Goal: Task Accomplishment & Management: Complete application form

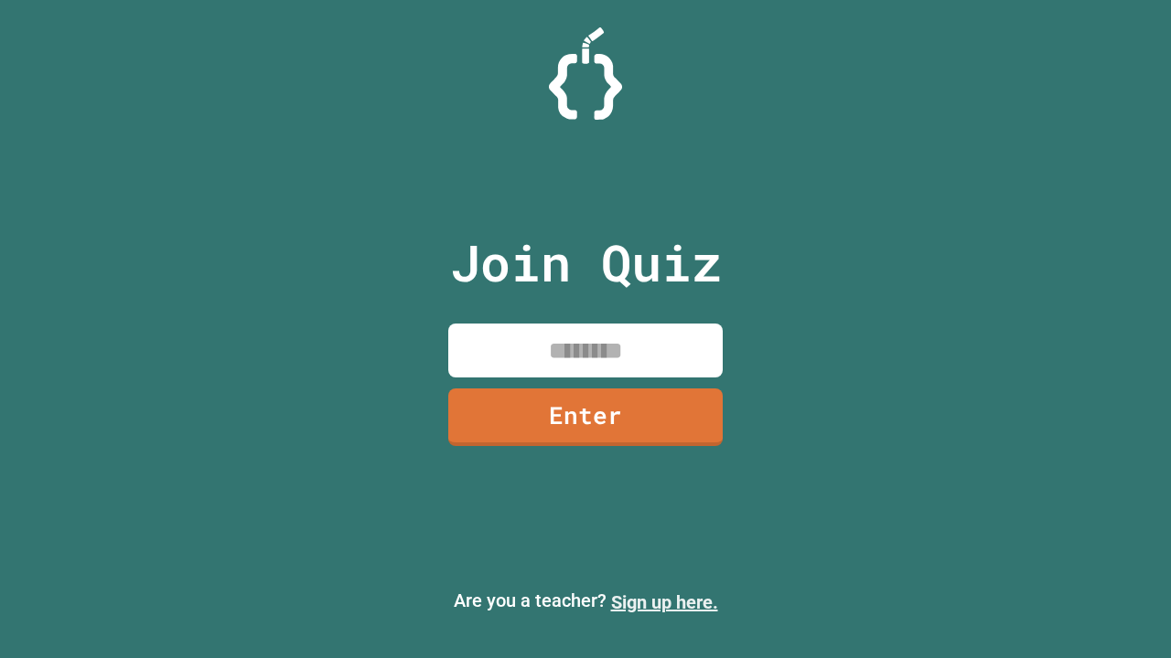
click at [664, 603] on link "Sign up here." at bounding box center [664, 603] width 107 height 22
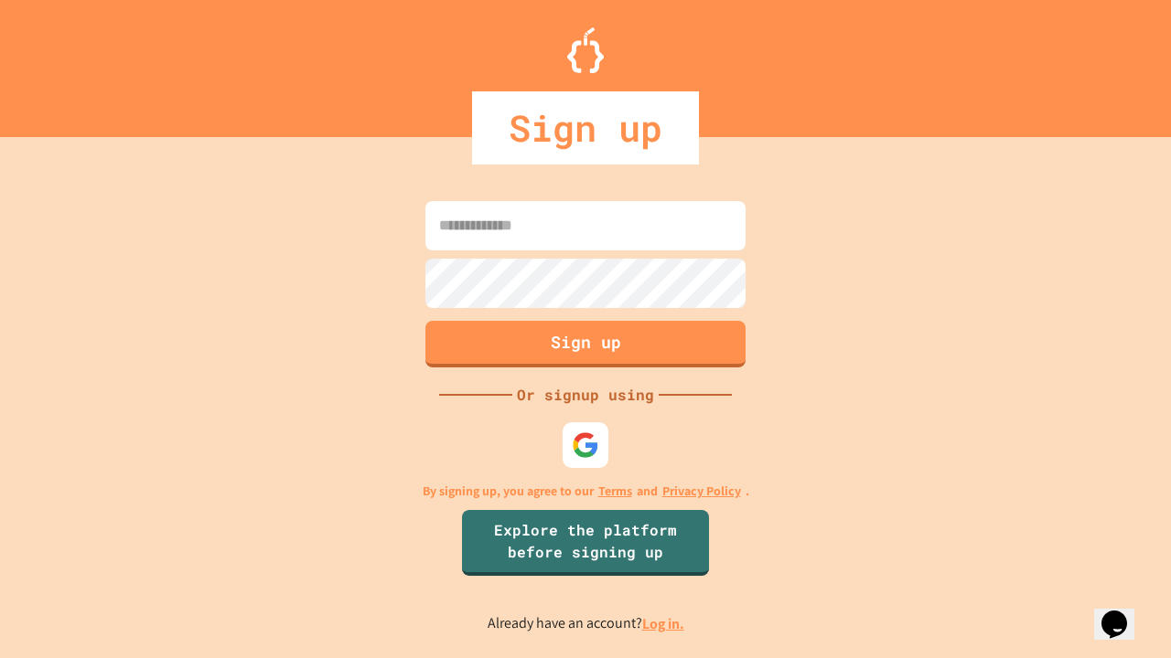
click at [664, 624] on link "Log in." at bounding box center [663, 624] width 42 height 19
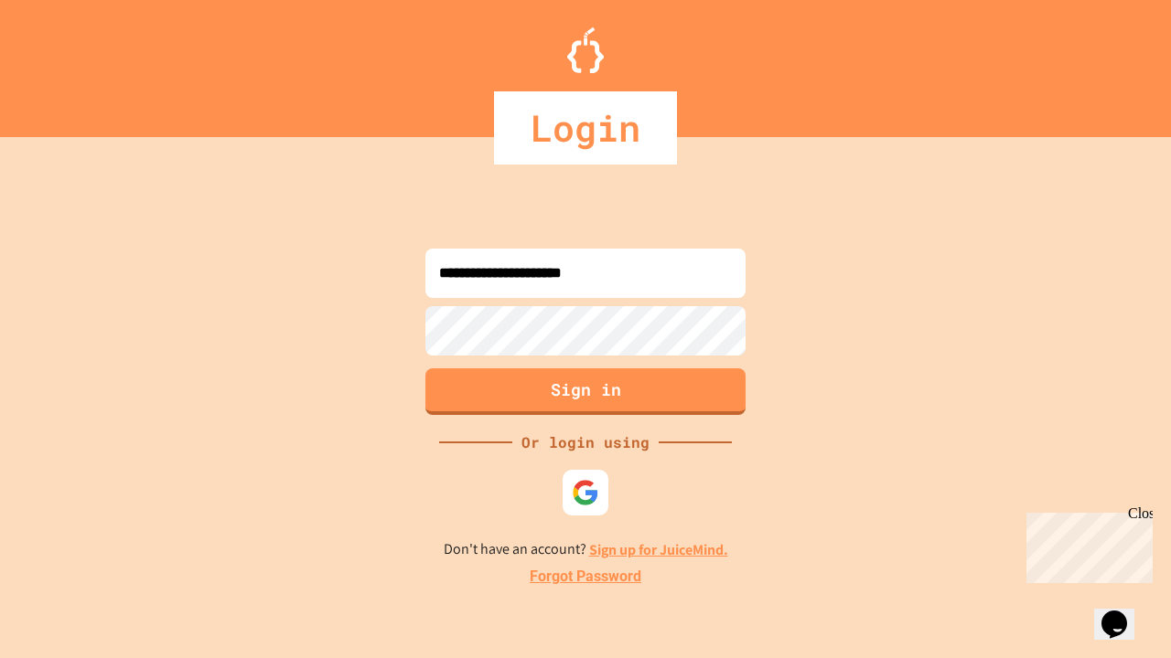
type input "**********"
